Goal: Task Accomplishment & Management: Complete application form

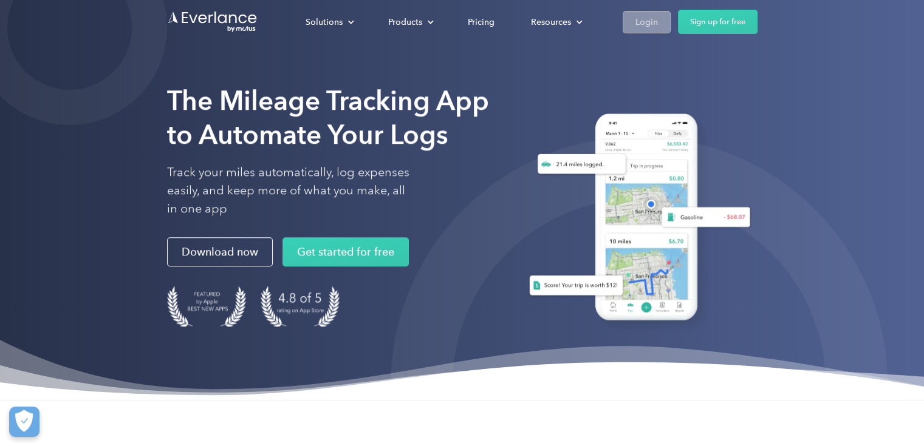
click at [655, 15] on div "Login" at bounding box center [646, 22] width 22 height 15
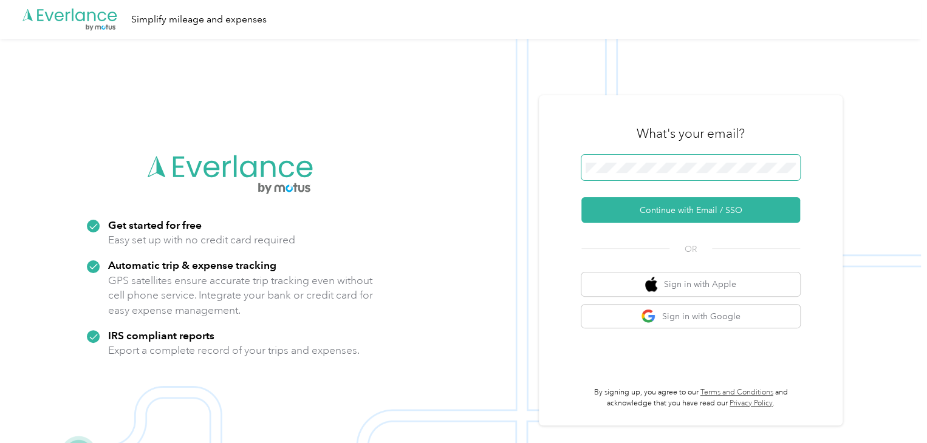
click at [646, 176] on span at bounding box center [690, 168] width 219 height 26
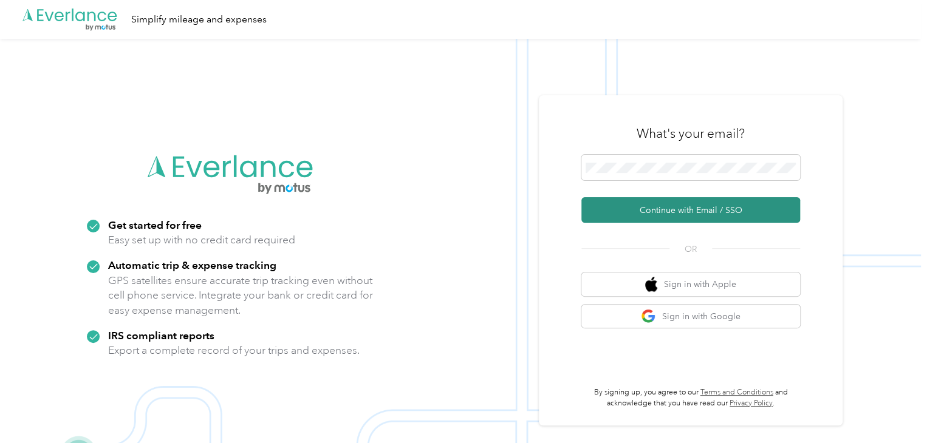
click at [653, 211] on button "Continue with Email / SSO" at bounding box center [690, 210] width 219 height 26
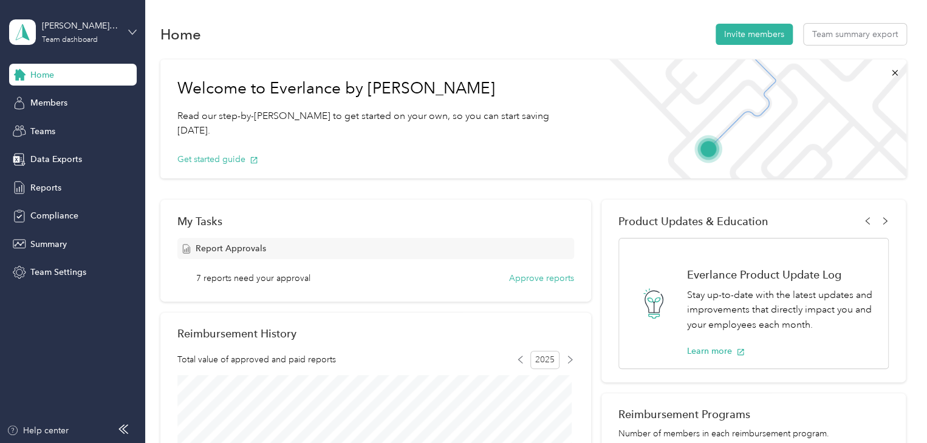
click at [136, 35] on icon at bounding box center [132, 32] width 9 height 9
click at [85, 120] on div "Personal dashboard" at bounding box center [206, 127] width 376 height 21
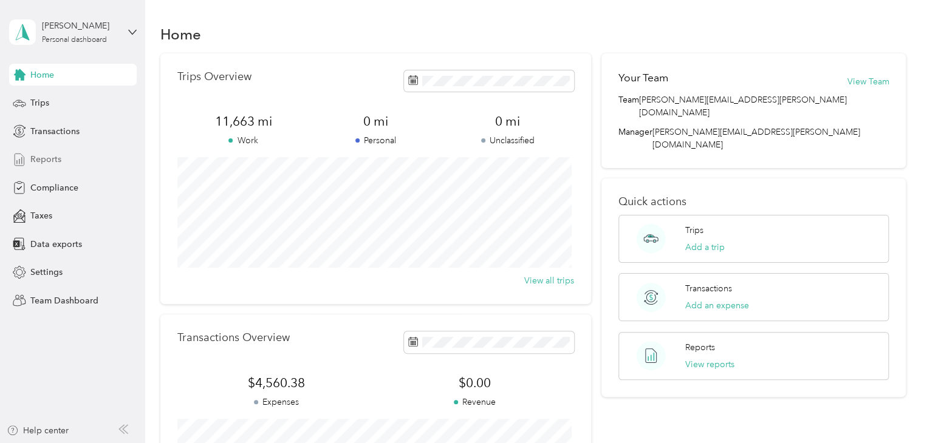
click at [38, 161] on span "Reports" at bounding box center [45, 159] width 31 height 13
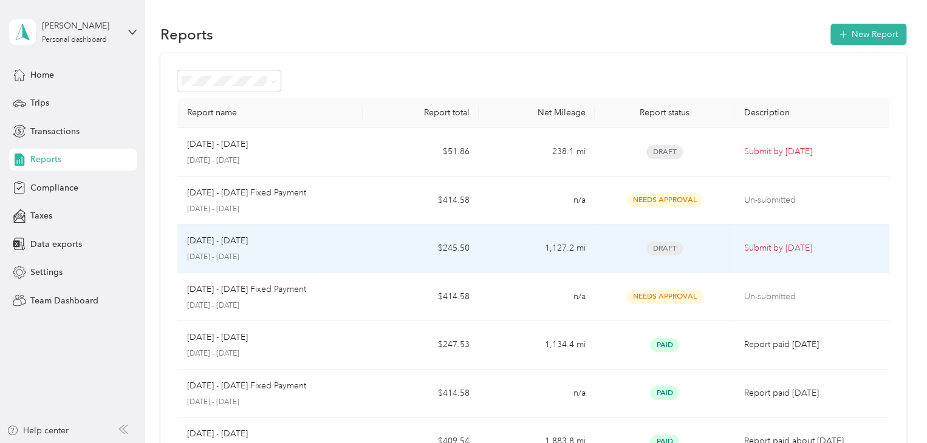
click at [667, 248] on span "Draft" at bounding box center [664, 249] width 36 height 14
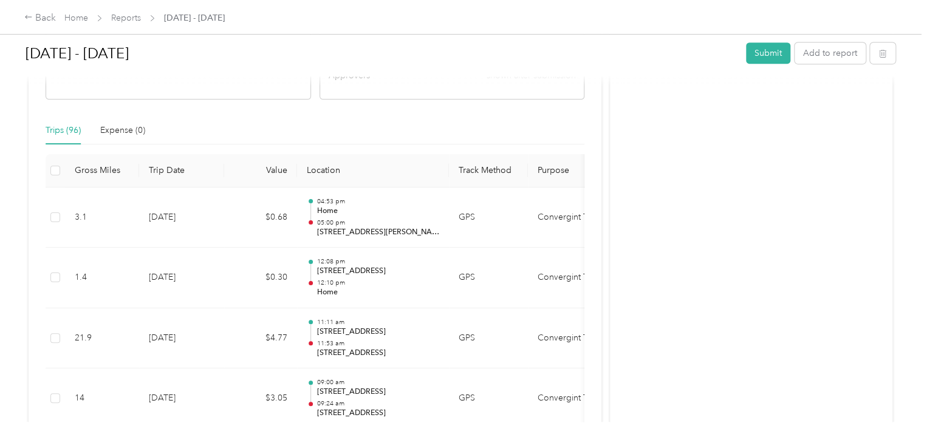
scroll to position [304, 0]
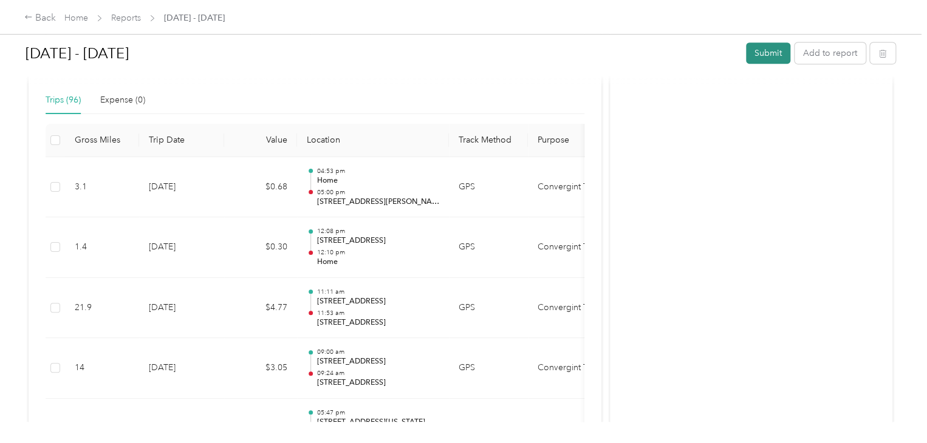
click at [750, 61] on button "Submit" at bounding box center [768, 53] width 44 height 21
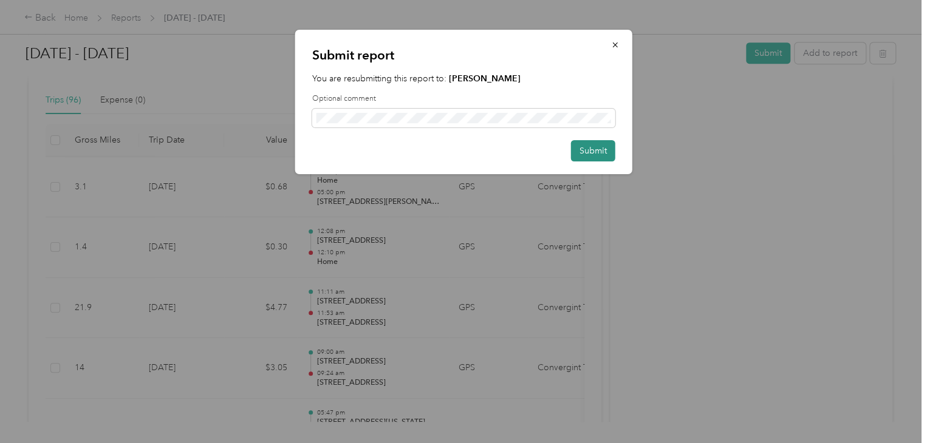
click at [587, 145] on button "Submit" at bounding box center [593, 150] width 44 height 21
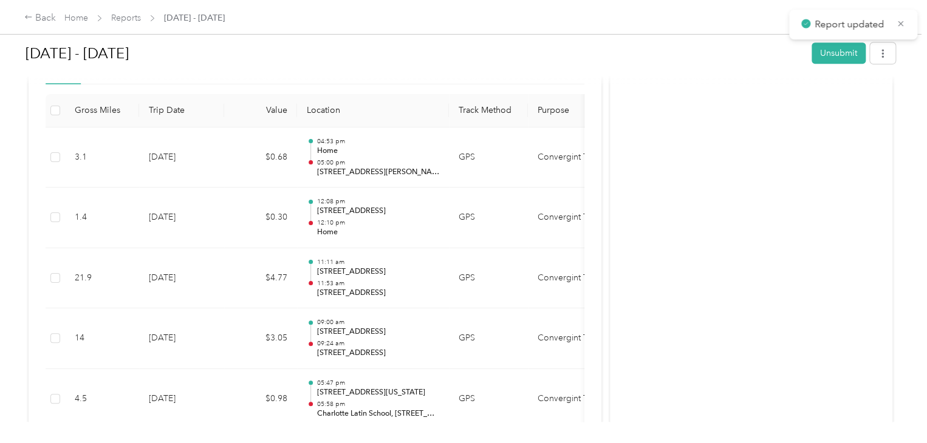
scroll to position [273, 0]
